Goal: Task Accomplishment & Management: Manage account settings

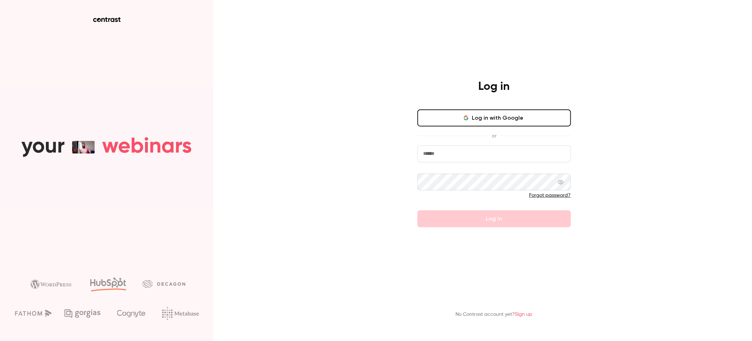
type input "**********"
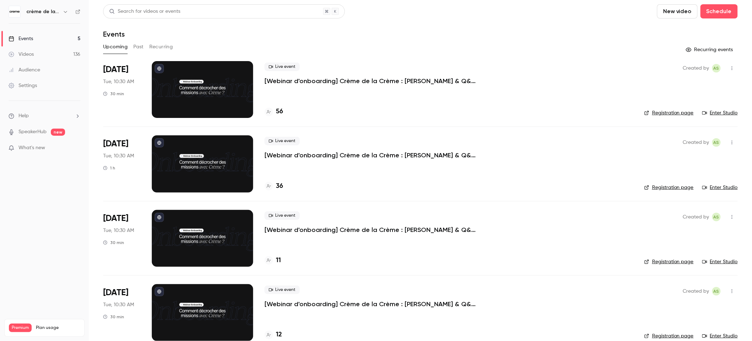
click at [140, 46] on button "Past" at bounding box center [138, 46] width 10 height 11
click at [113, 49] on button "Upcoming" at bounding box center [115, 46] width 25 height 11
click at [141, 47] on button "Past" at bounding box center [138, 46] width 10 height 11
click at [324, 82] on p "[Webinar d'onboarding] Crème de la Crème : [PERSON_NAME] & Q&A par [PERSON_NAME]" at bounding box center [371, 81] width 213 height 9
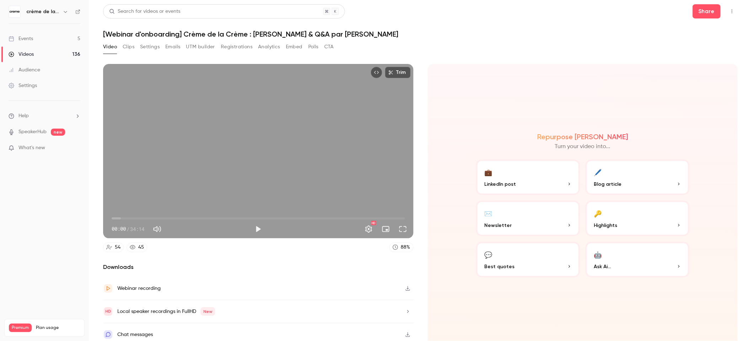
click at [172, 46] on button "Emails" at bounding box center [172, 46] width 15 height 11
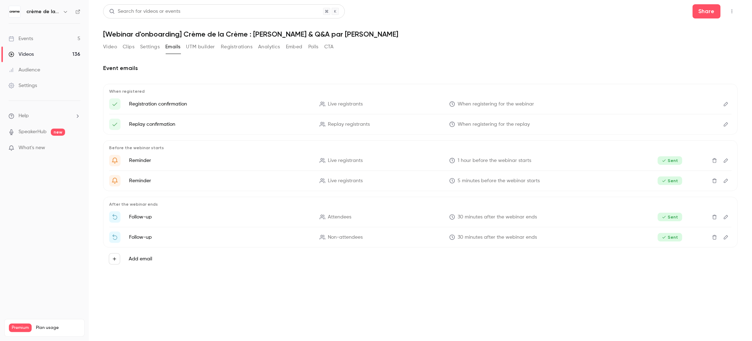
click at [238, 48] on button "Registrations" at bounding box center [237, 46] width 32 height 11
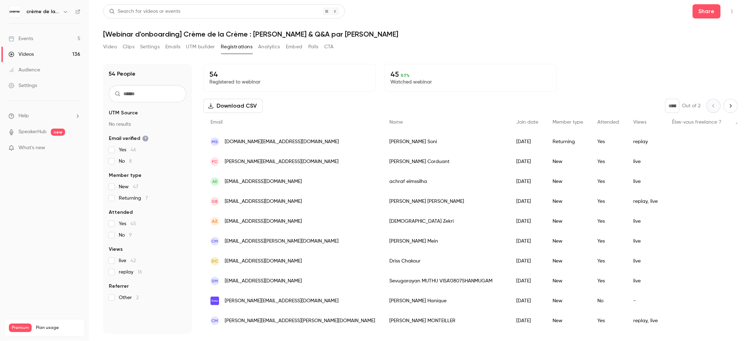
click at [260, 141] on span "[DOMAIN_NAME][EMAIL_ADDRESS][DOMAIN_NAME]" at bounding box center [282, 141] width 114 height 7
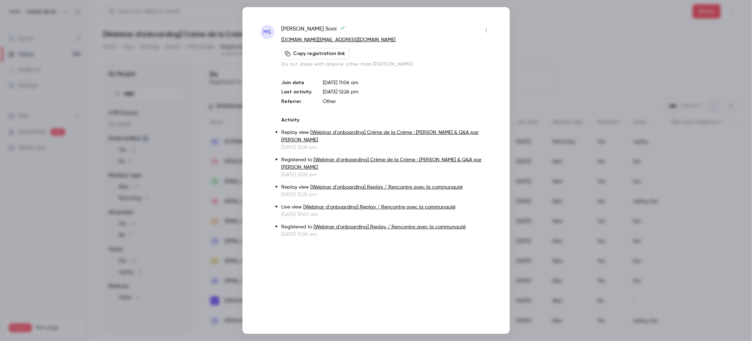
click at [310, 54] on button "Copy registration link" at bounding box center [316, 53] width 68 height 11
click at [364, 41] on p "[DOMAIN_NAME][EMAIL_ADDRESS][DOMAIN_NAME]" at bounding box center [387, 39] width 210 height 7
copy div "[DOMAIN_NAME][EMAIL_ADDRESS][DOMAIN_NAME] Copied!"
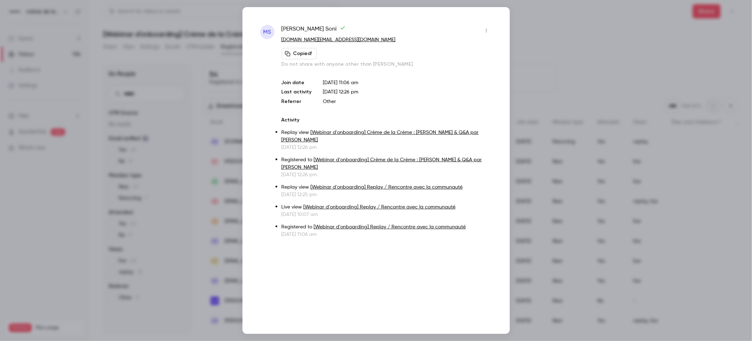
click at [561, 37] on div at bounding box center [376, 170] width 752 height 341
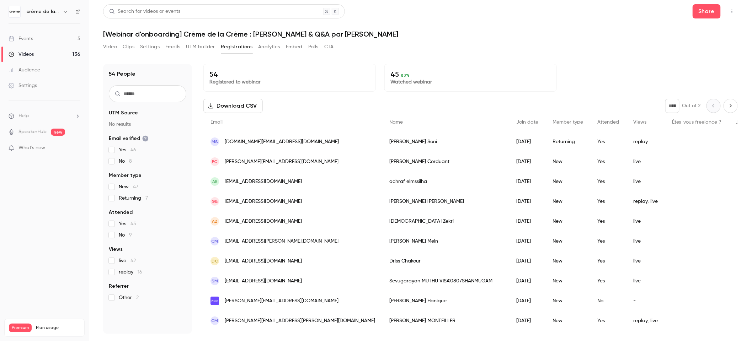
click at [218, 106] on button "Download CSV" at bounding box center [232, 106] width 59 height 14
